Goal: Use online tool/utility: Utilize a website feature to perform a specific function

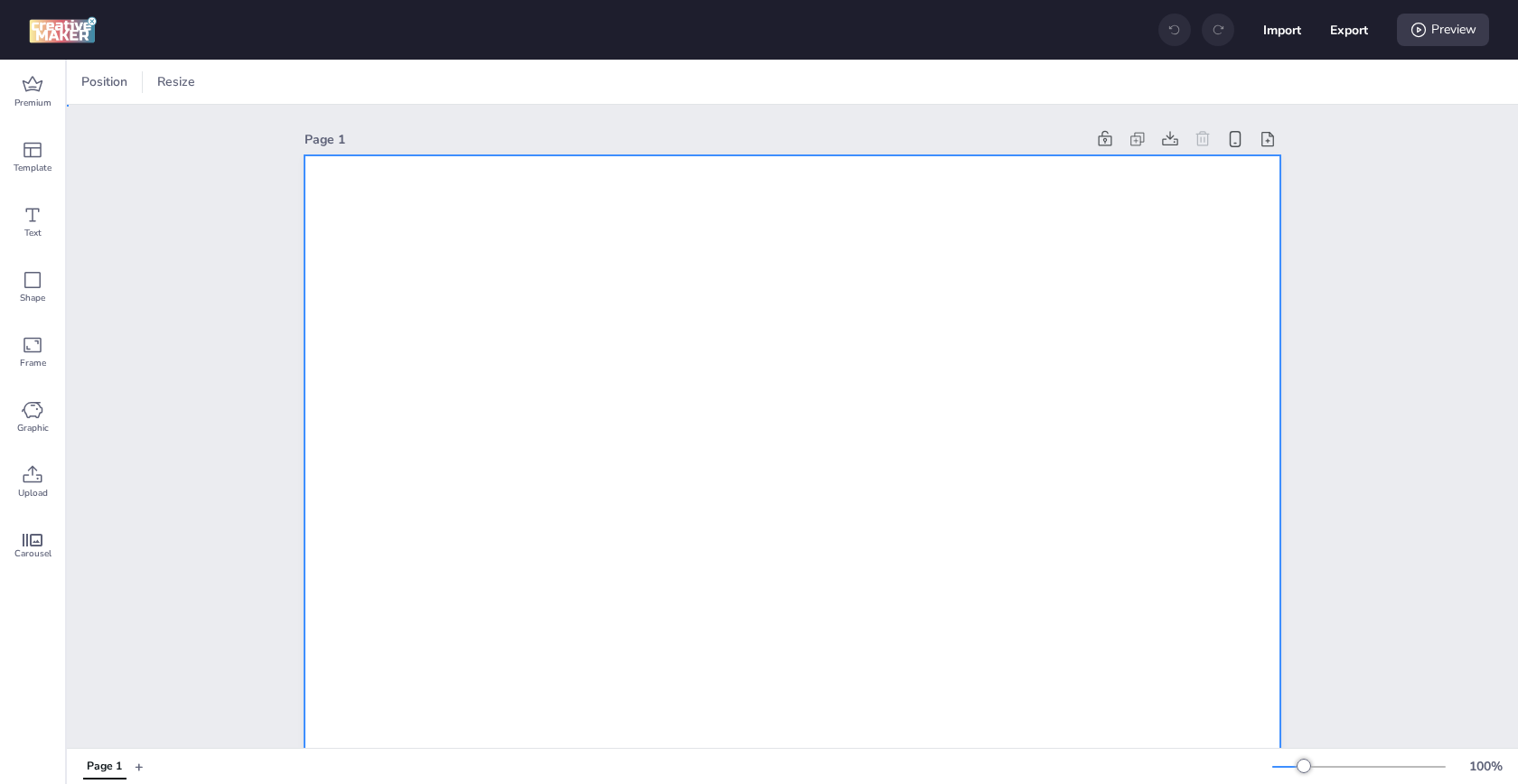
click at [381, 85] on span "Resize" at bounding box center [376, 81] width 45 height 19
click at [251, 92] on div at bounding box center [246, 82] width 41 height 29
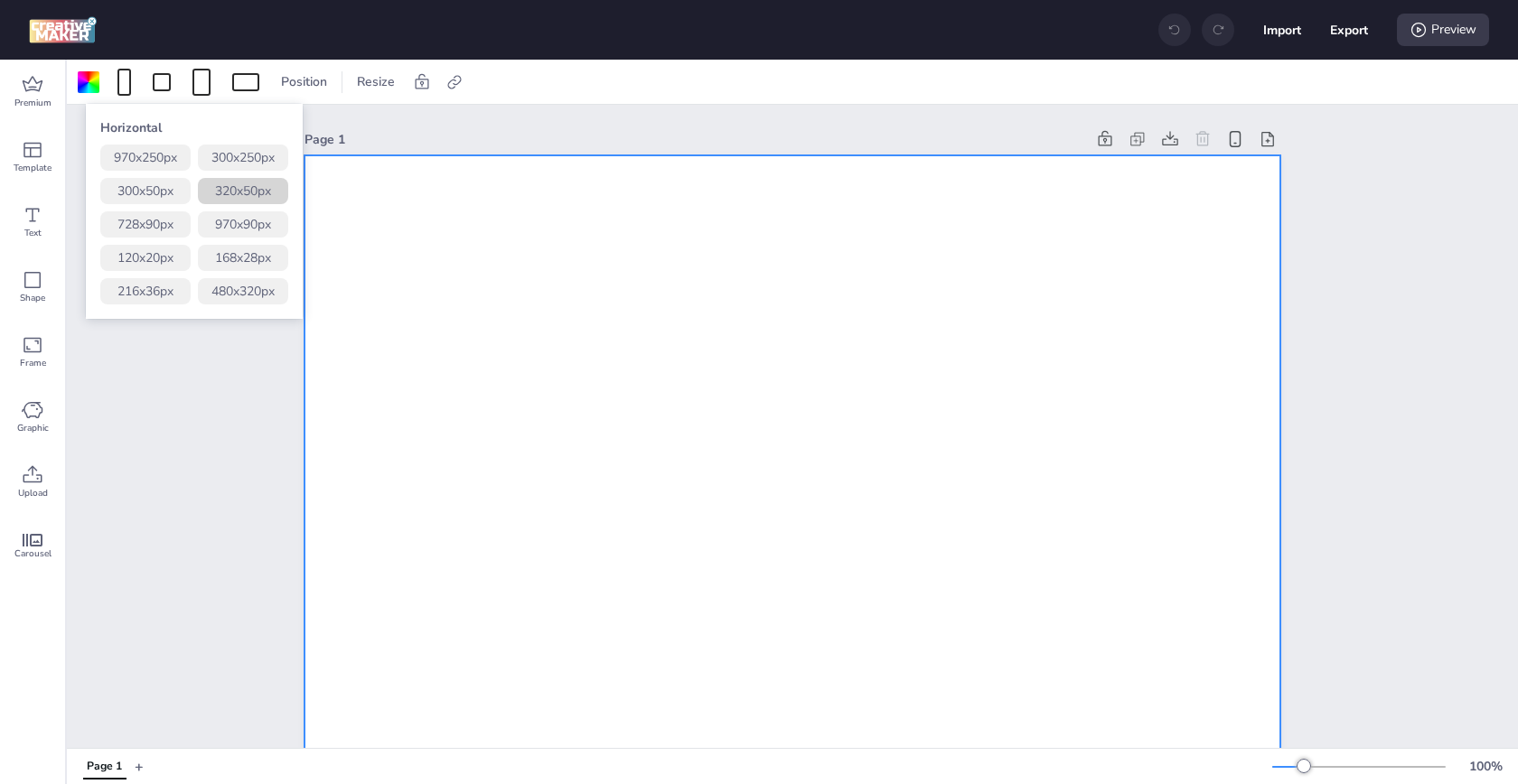
click at [253, 186] on button "320 x 50 px" at bounding box center [243, 191] width 91 height 27
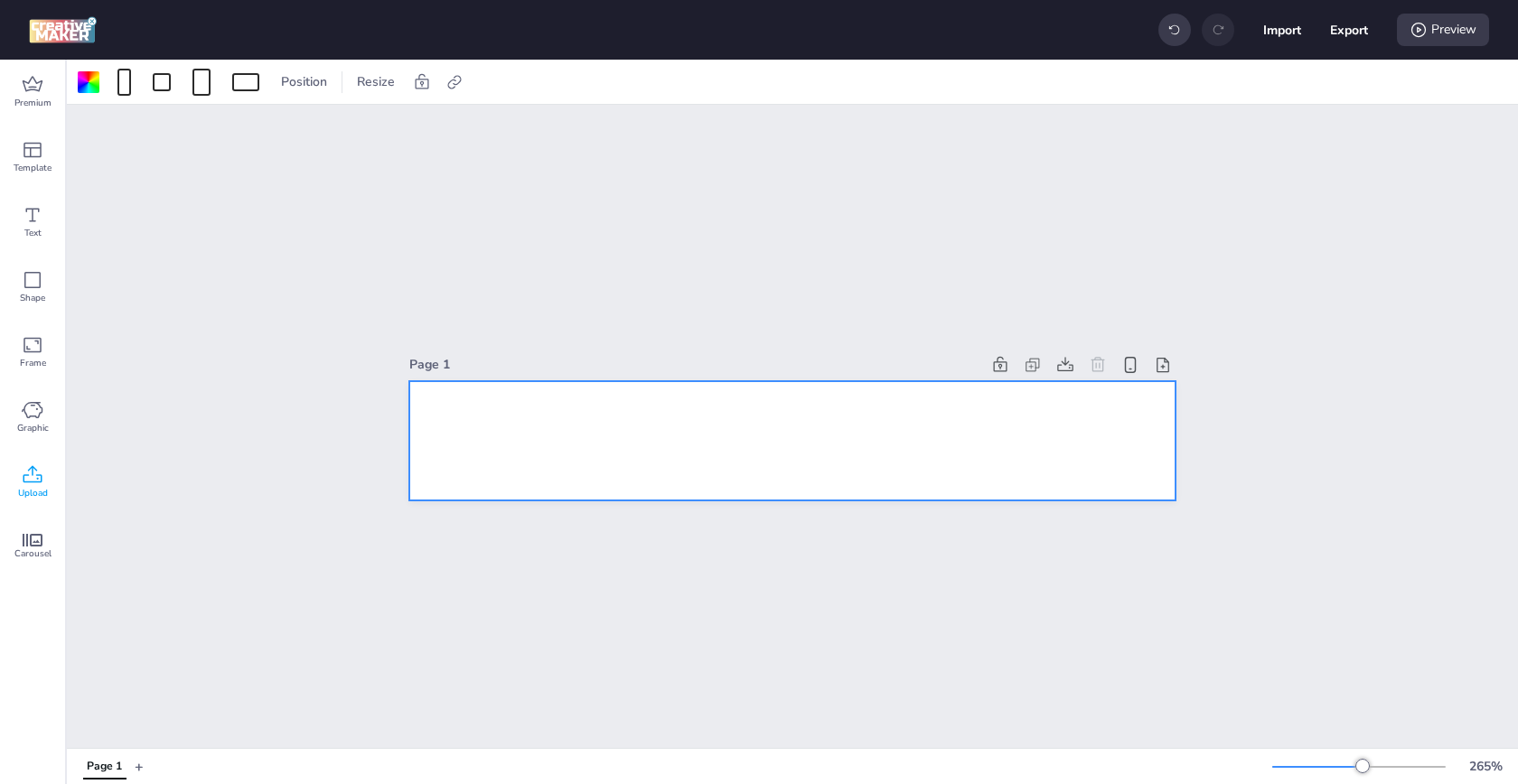
click at [33, 481] on icon at bounding box center [33, 475] width 22 height 22
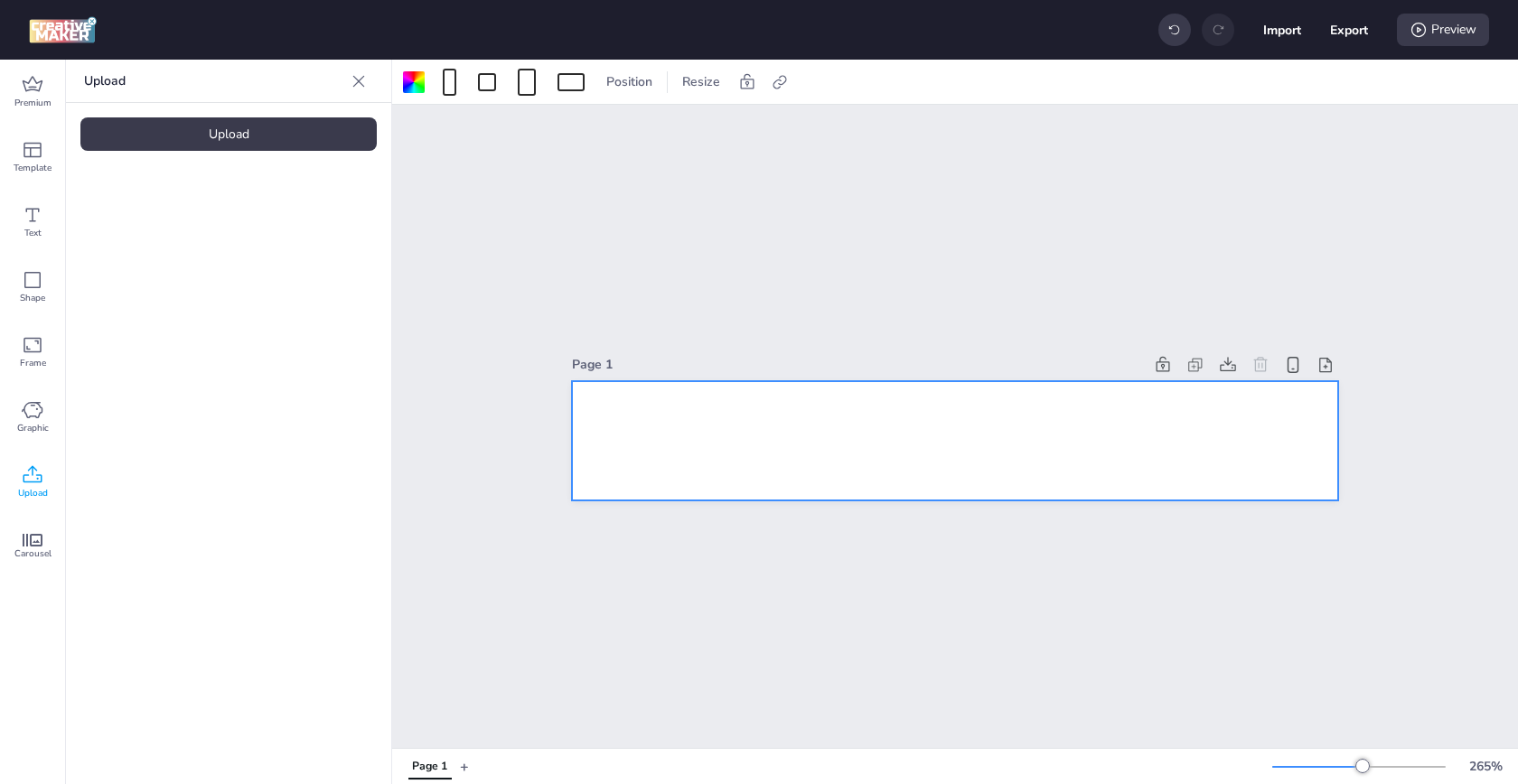
click at [271, 147] on div "Upload" at bounding box center [228, 134] width 296 height 34
click at [186, 262] on img at bounding box center [153, 252] width 111 height 19
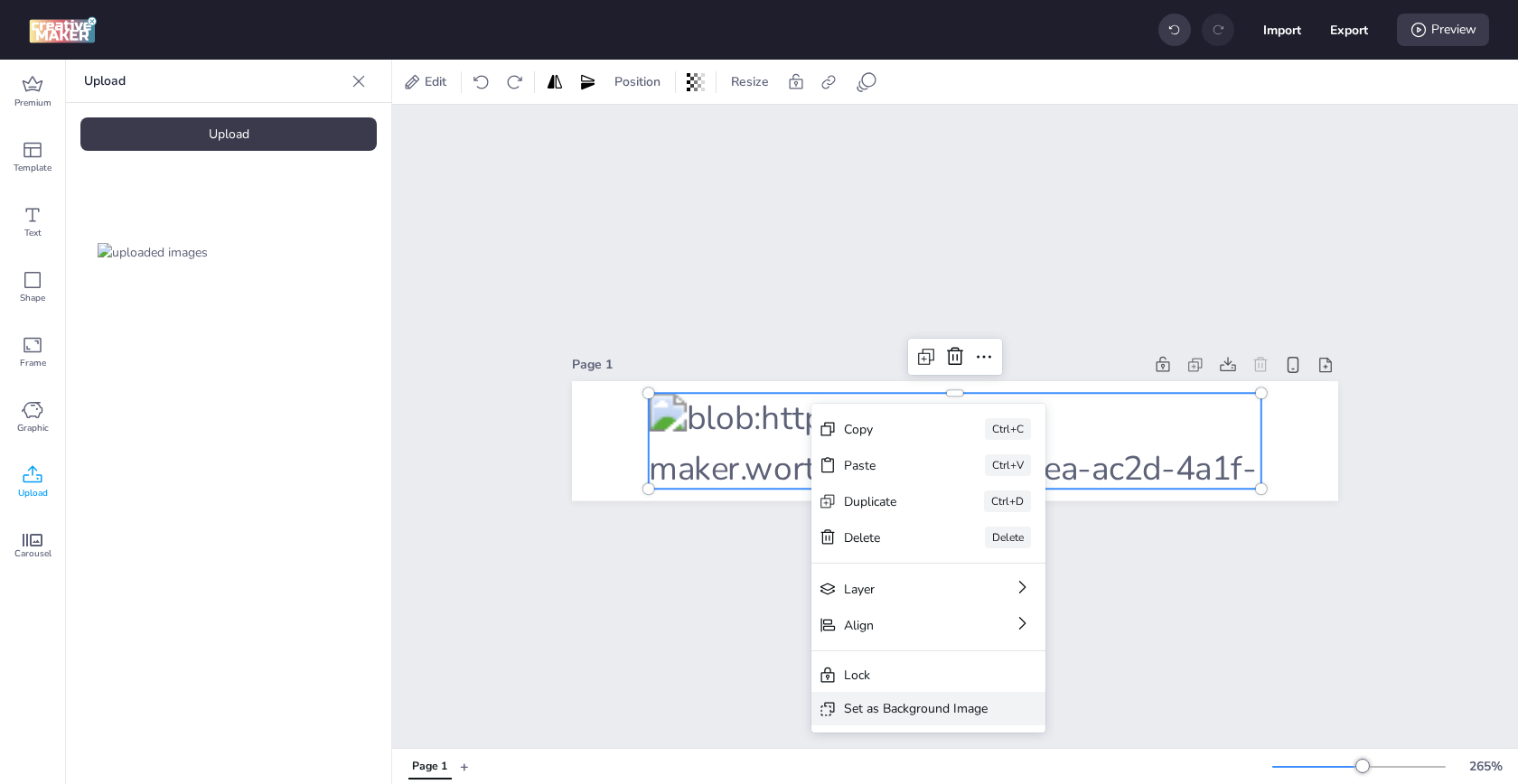
click at [994, 702] on div "Set as Background Image" at bounding box center [928, 709] width 234 height 34
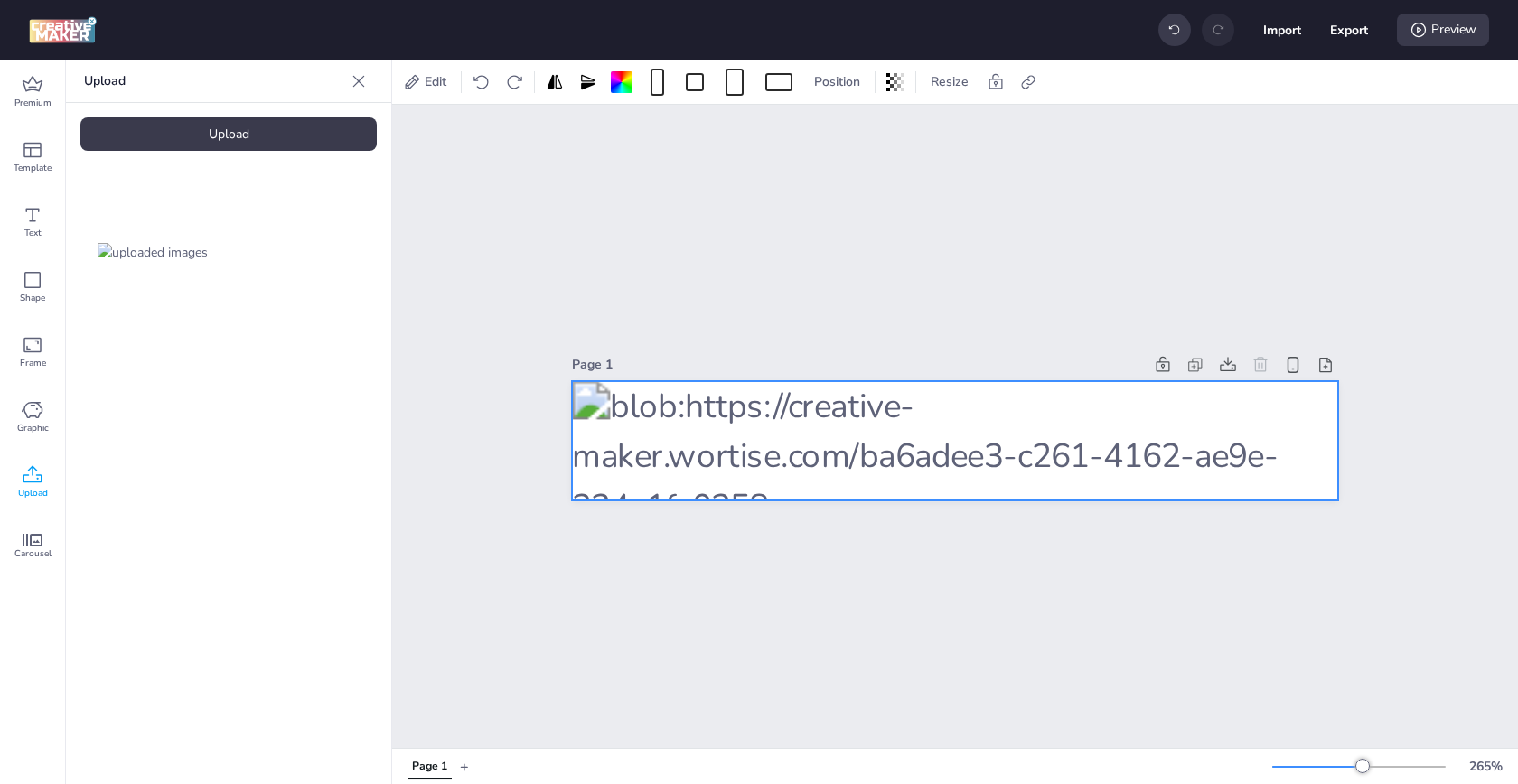
click at [1013, 68] on div "Edit Position Resize" at bounding box center [730, 82] width 660 height 29
click at [1017, 70] on div at bounding box center [1029, 82] width 26 height 29
click at [922, 122] on span "Activate hyperlink" at bounding box center [912, 127] width 101 height 19
click at [849, 129] on input "Activate hyperlink" at bounding box center [843, 135] width 12 height 12
checkbox input "true"
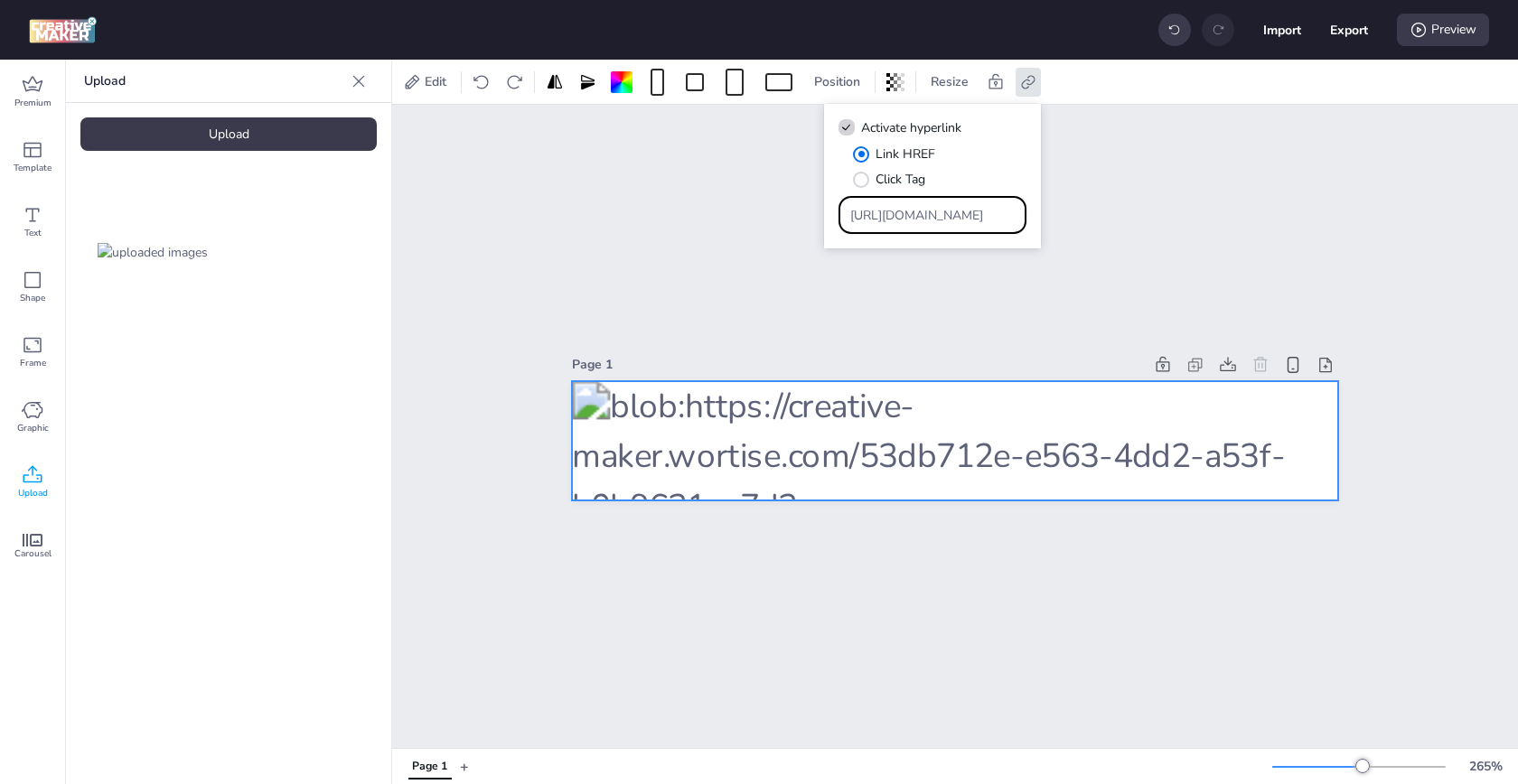
click at [892, 206] on input "[URL][DOMAIN_NAME]" at bounding box center [932, 215] width 165 height 19
paste input "[DOMAIN_NAME][URL][GEOGRAPHIC_DATA]"
type input "[URL][DOMAIN_NAME]"
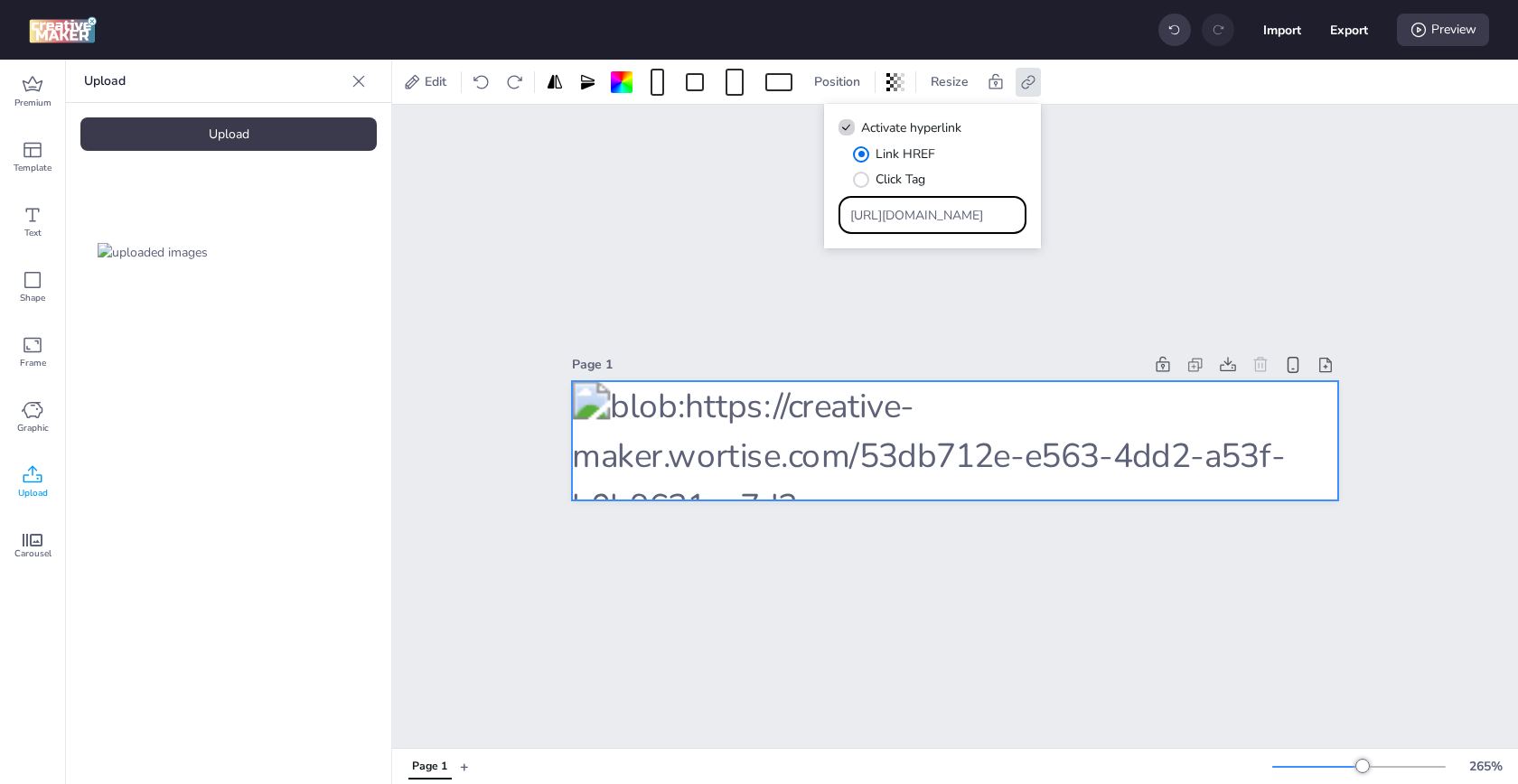
scroll to position [0, 2234]
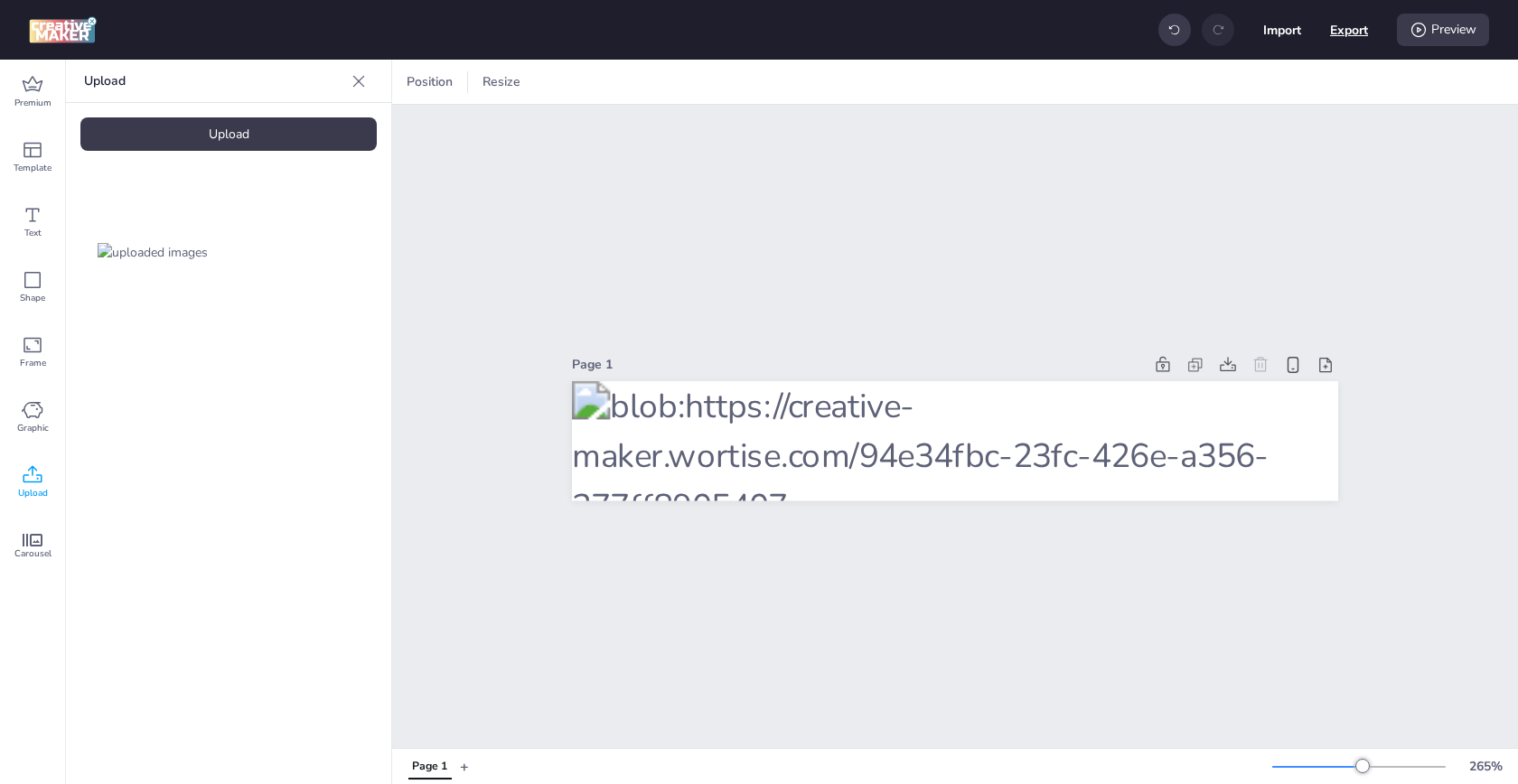
click at [1355, 39] on button "Export" at bounding box center [1349, 30] width 38 height 38
select select "html"
click at [1282, 140] on button "Download" at bounding box center [1269, 146] width 170 height 37
